Goal: Information Seeking & Learning: Learn about a topic

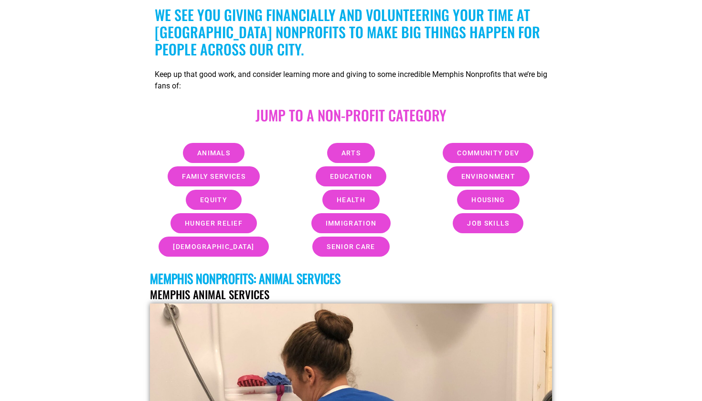
scroll to position [351, 0]
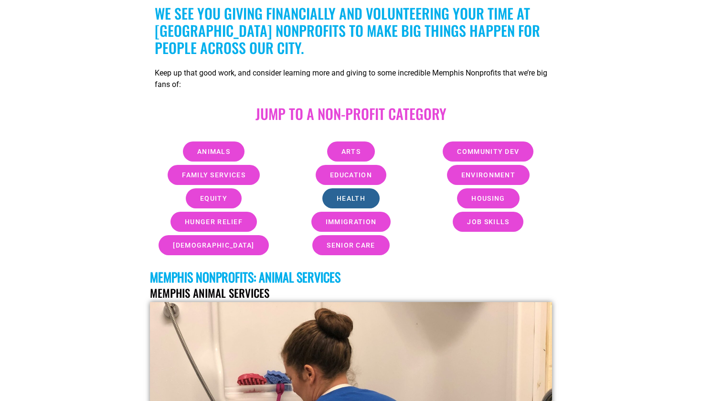
click at [333, 201] on link "Health" at bounding box center [350, 198] width 57 height 20
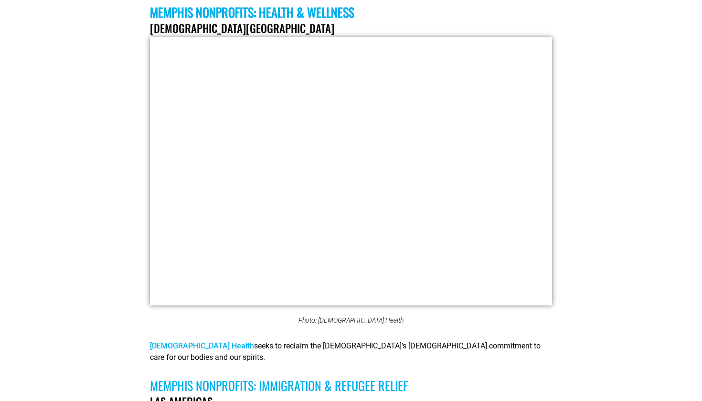
scroll to position [4981, 0]
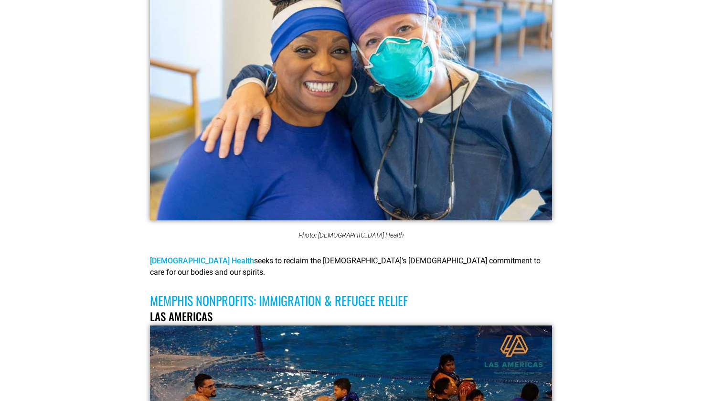
click at [183, 256] on link "Church Health" at bounding box center [202, 260] width 104 height 9
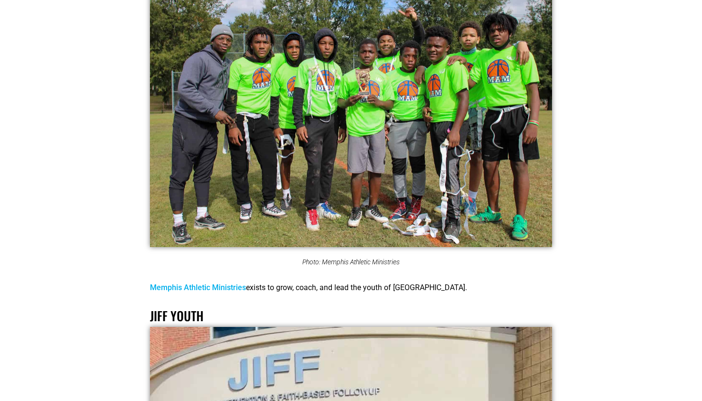
scroll to position [11392, 0]
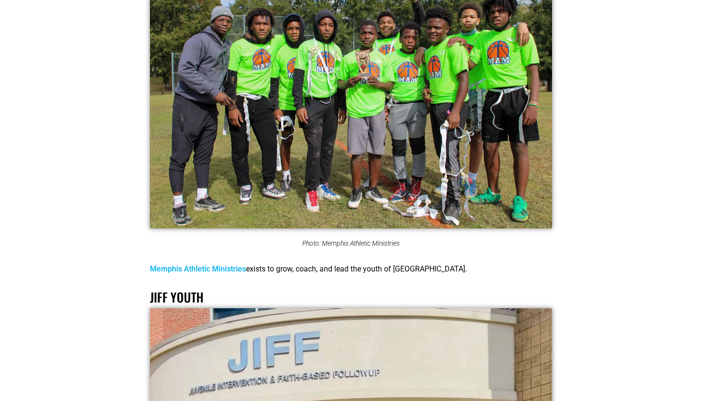
click at [192, 263] on p "Memphis Athletic Ministries exists to grow, coach, and lead the youth of Memphi…" at bounding box center [351, 268] width 402 height 11
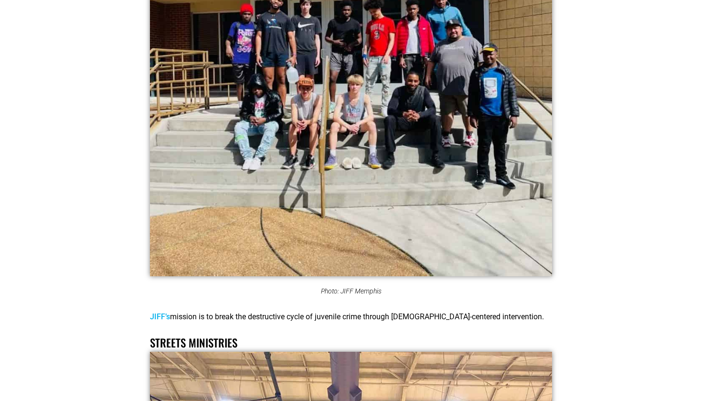
scroll to position [11840, 0]
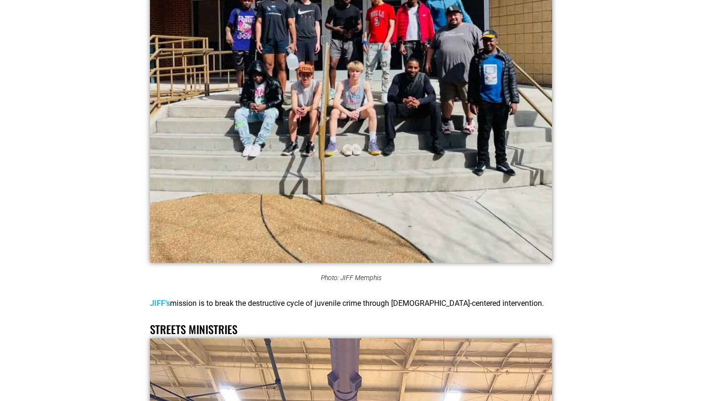
click at [165, 298] on link "JIFF’s" at bounding box center [160, 302] width 20 height 9
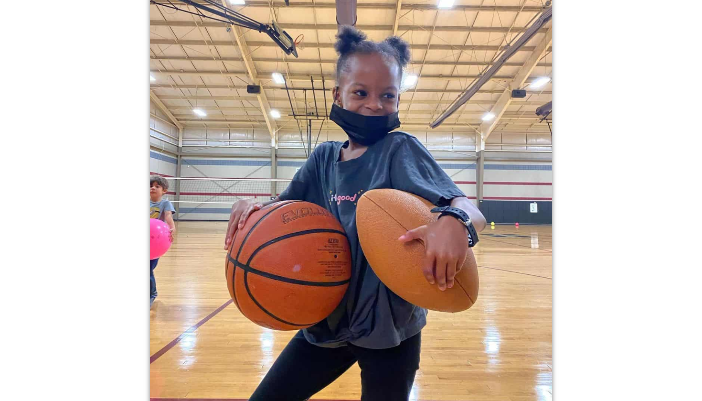
scroll to position [12357, 0]
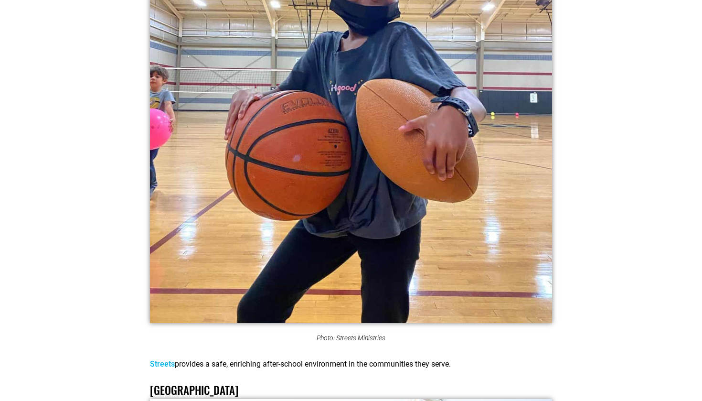
click at [158, 359] on link "Streets" at bounding box center [162, 363] width 25 height 9
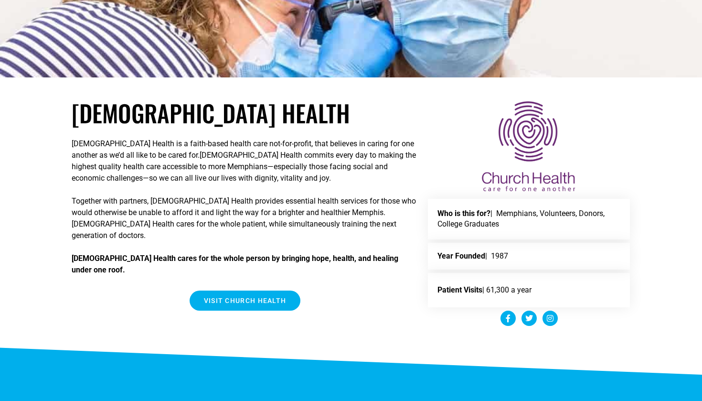
scroll to position [263, 0]
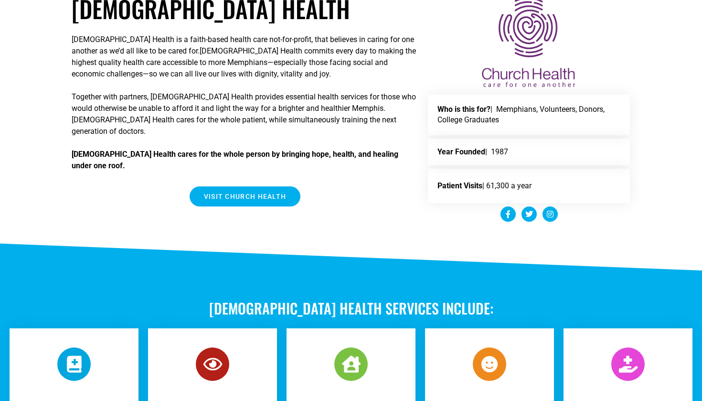
click at [234, 186] on link "VISIT Church Health" at bounding box center [245, 196] width 111 height 20
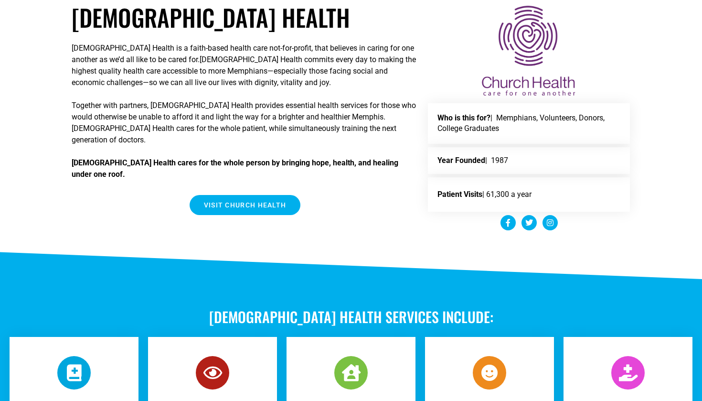
scroll to position [214, 0]
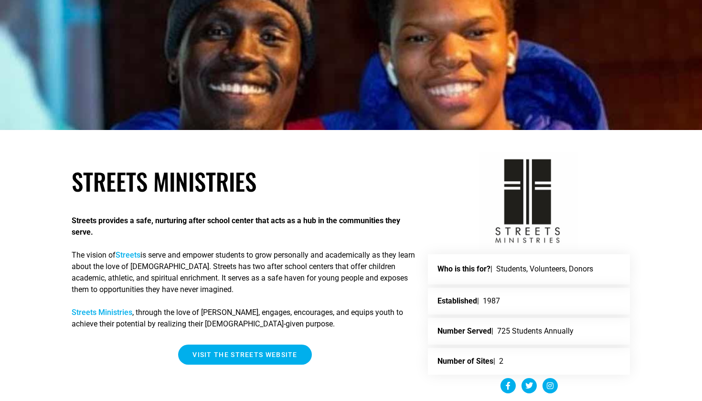
scroll to position [185, 0]
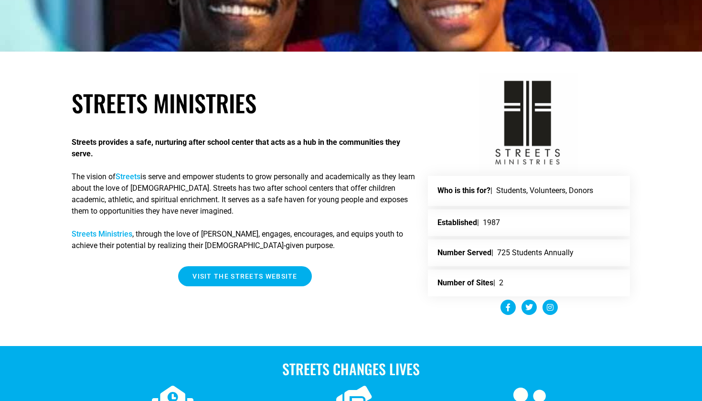
click at [137, 174] on link "Streets" at bounding box center [128, 176] width 25 height 9
